Goal: Find specific page/section: Find specific page/section

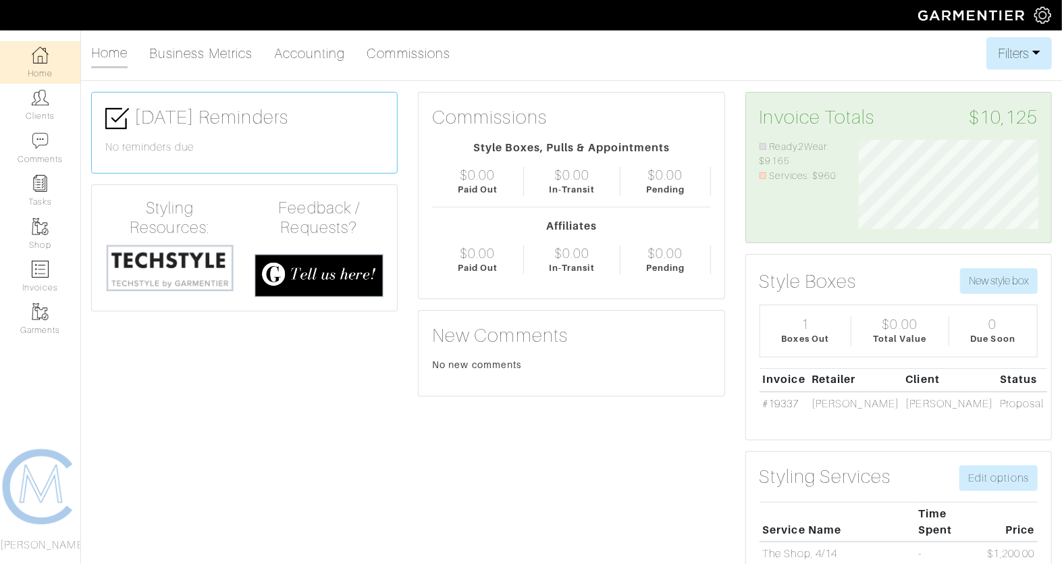
scroll to position [90, 199]
click at [45, 110] on link "Clients" at bounding box center [40, 105] width 80 height 43
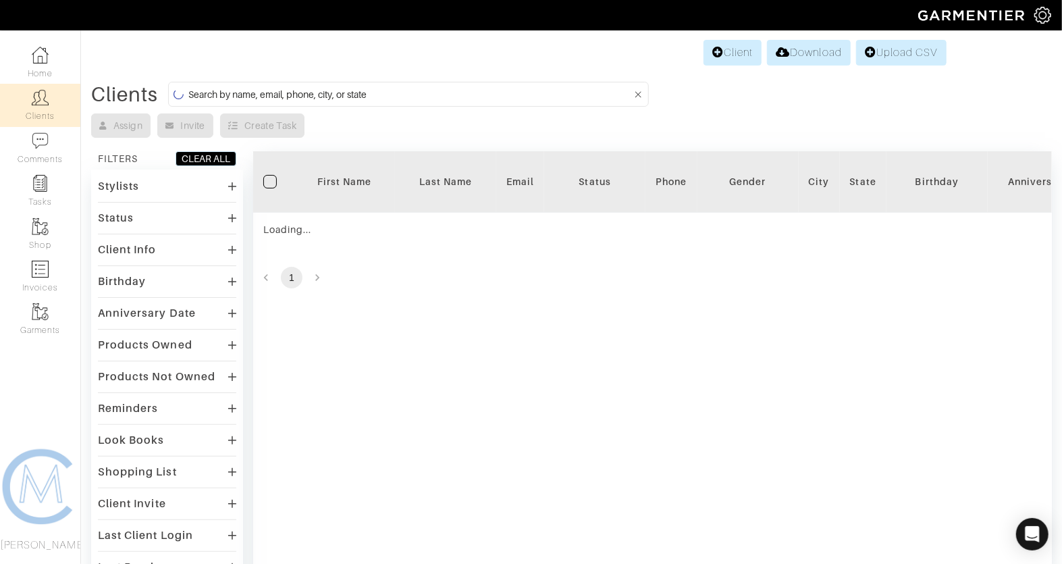
click at [194, 97] on input at bounding box center [410, 94] width 444 height 17
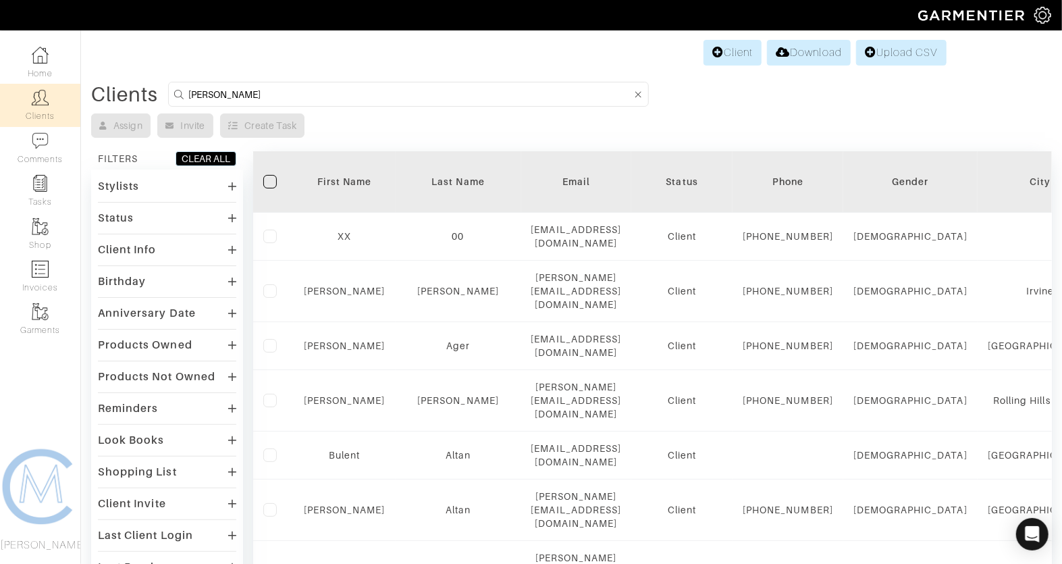
type input "kevin"
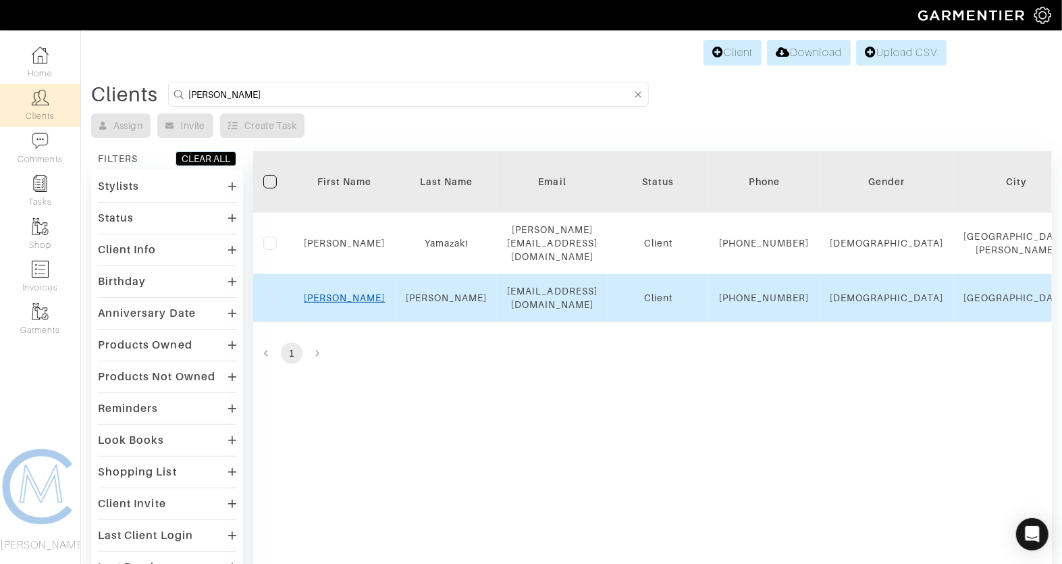
click at [343, 298] on link "Kevin" at bounding box center [345, 297] width 82 height 11
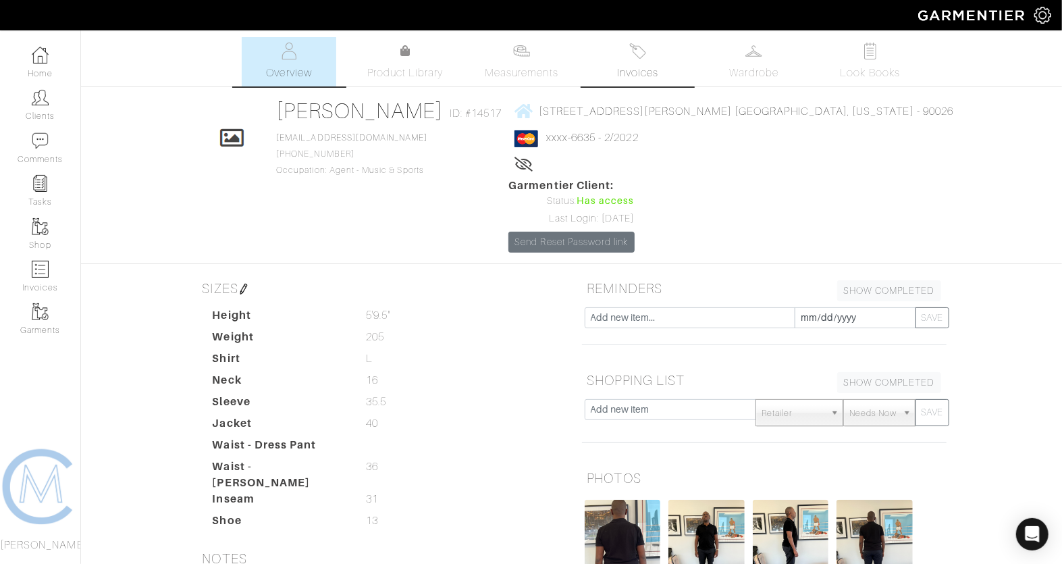
click at [633, 67] on span "Invoices" at bounding box center [637, 73] width 41 height 16
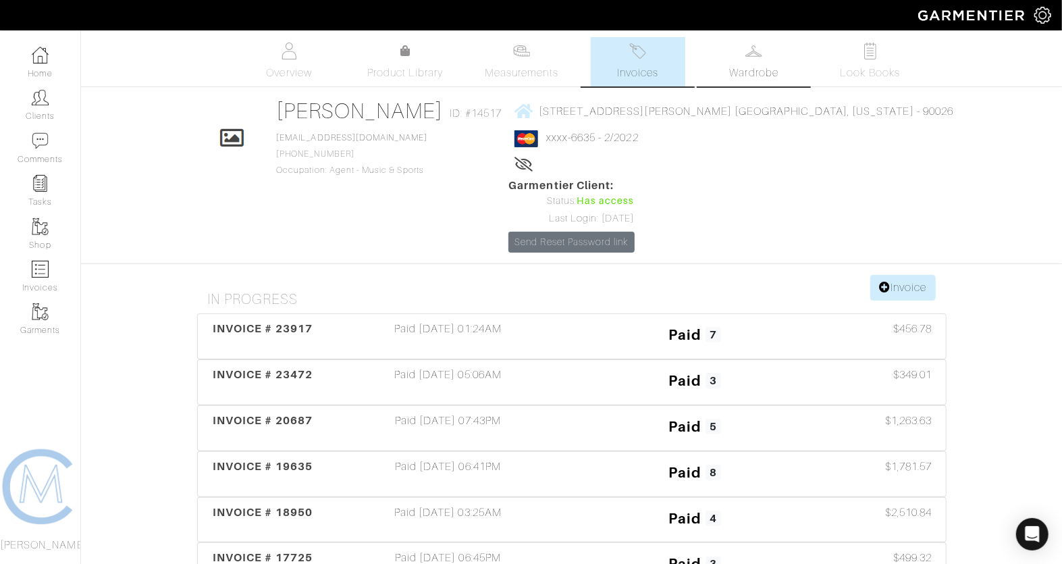
click at [749, 65] on span "Wardrobe" at bounding box center [754, 73] width 49 height 16
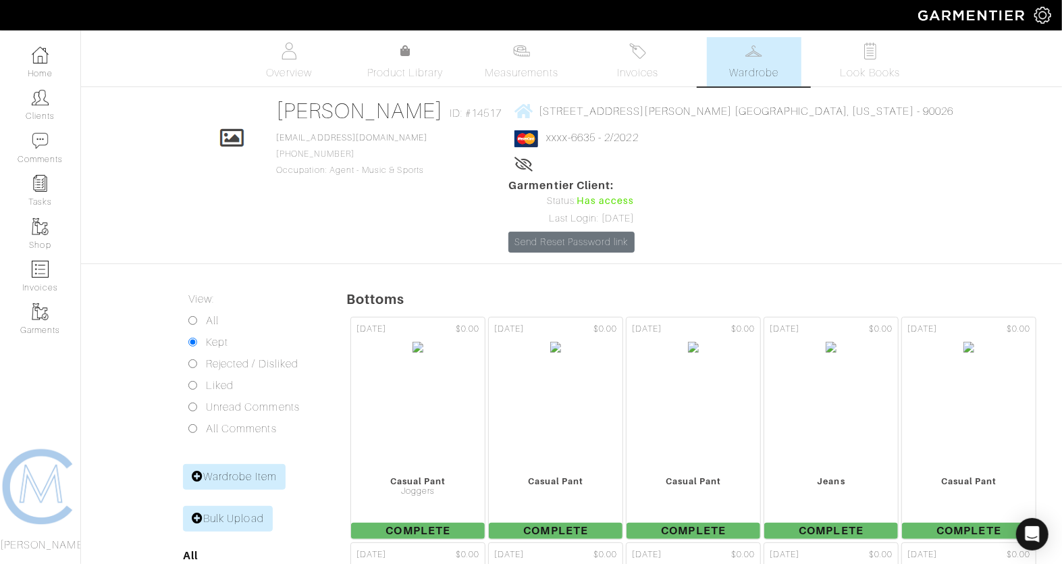
click at [759, 80] on span "Wardrobe" at bounding box center [754, 73] width 49 height 16
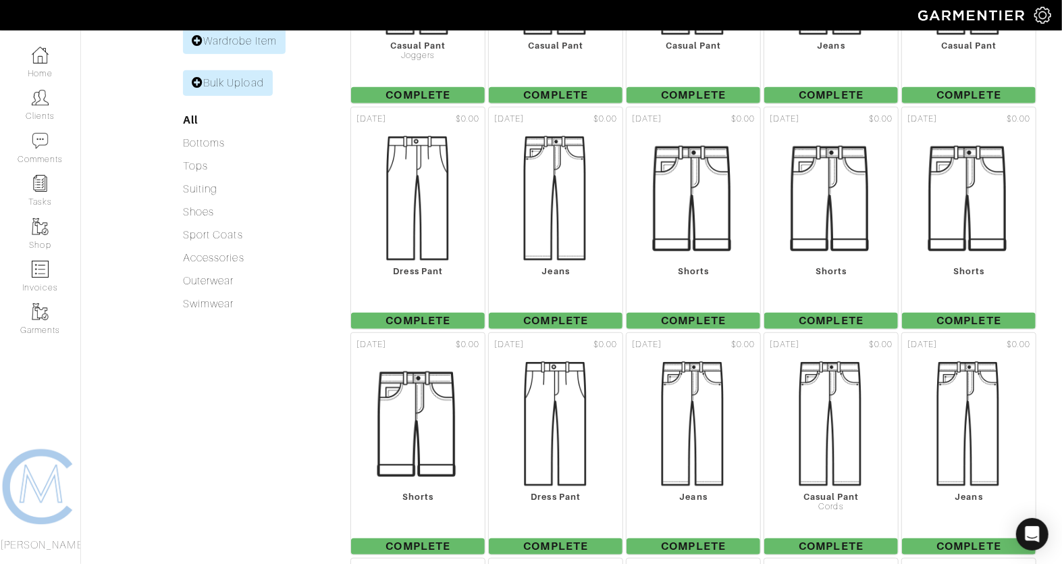
scroll to position [236, 0]
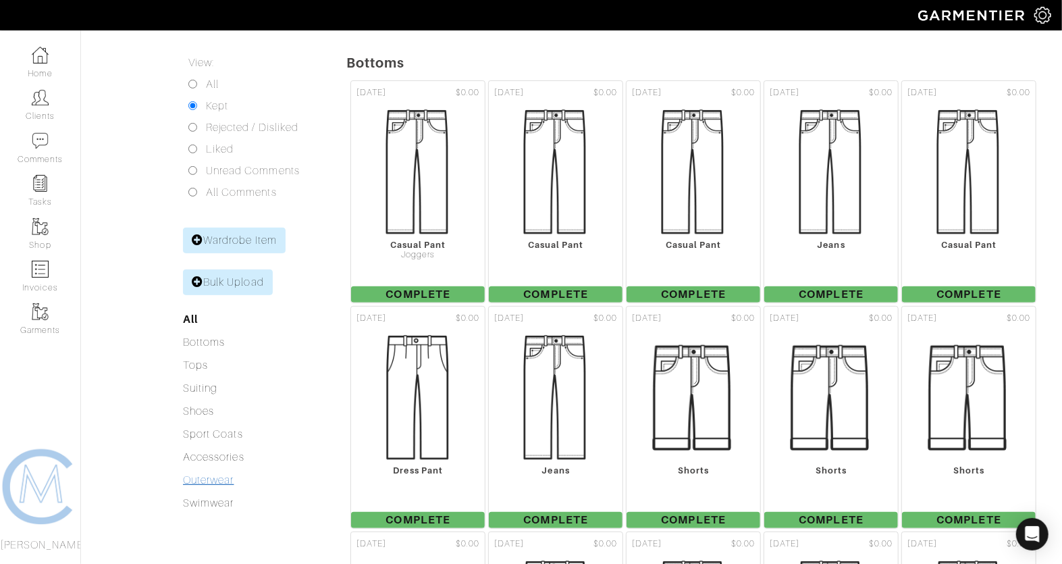
click at [210, 474] on link "Outerwear" at bounding box center [208, 480] width 51 height 12
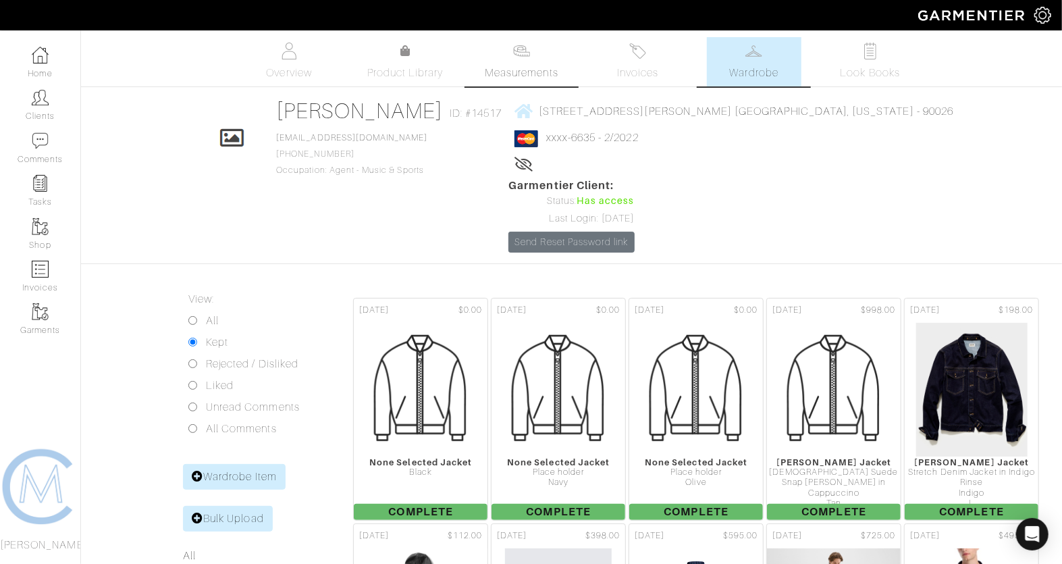
click at [549, 63] on link "Measurements" at bounding box center [521, 61] width 95 height 49
